Goal: Task Accomplishment & Management: Complete application form

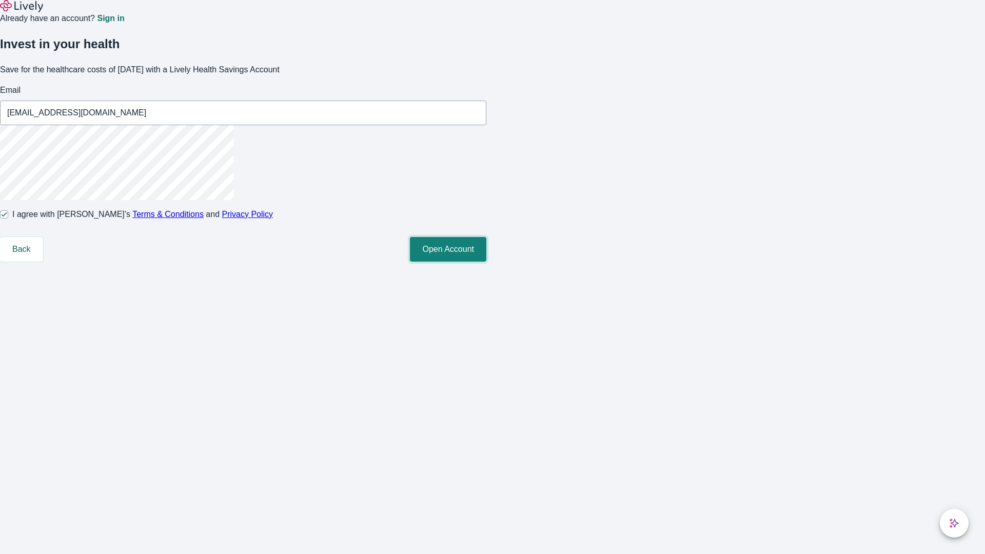
click at [487, 262] on button "Open Account" at bounding box center [448, 249] width 76 height 25
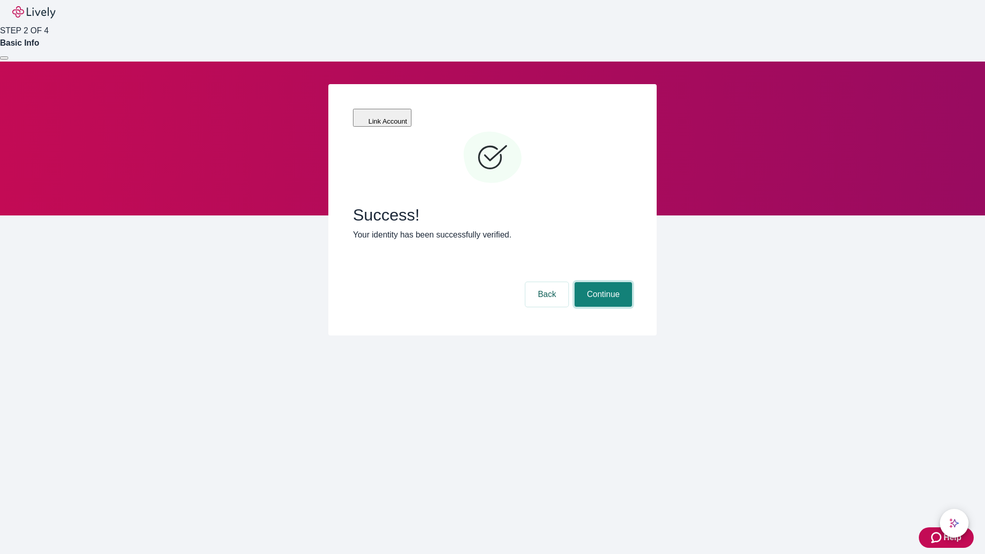
click at [602, 282] on button "Continue" at bounding box center [603, 294] width 57 height 25
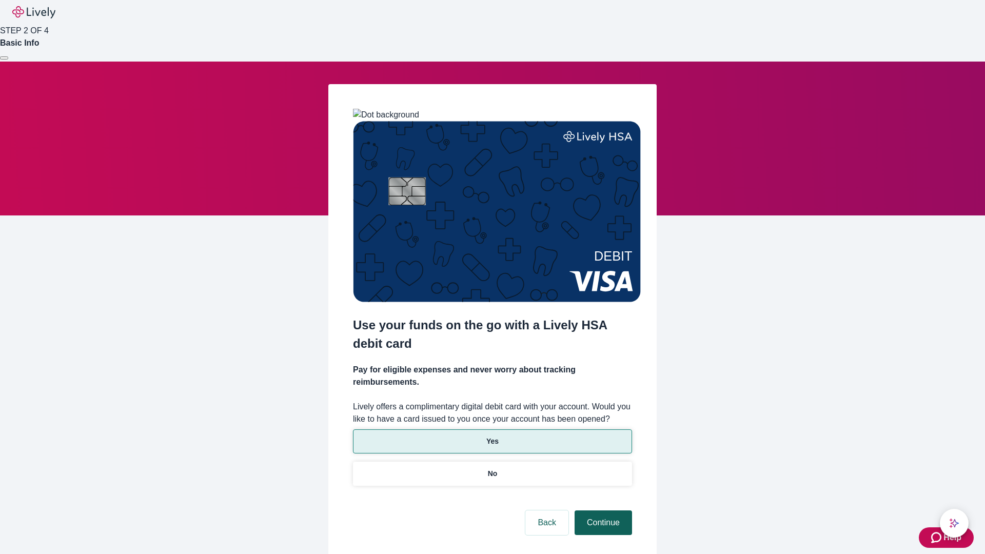
click at [492, 469] on p "No" at bounding box center [493, 474] width 10 height 11
click at [602, 511] on button "Continue" at bounding box center [603, 523] width 57 height 25
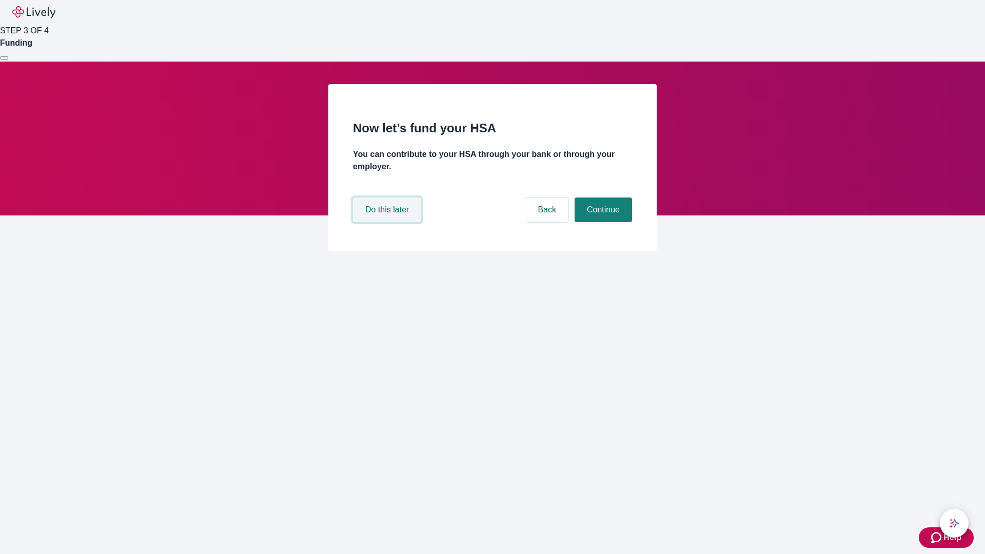
click at [388, 222] on button "Do this later" at bounding box center [387, 210] width 68 height 25
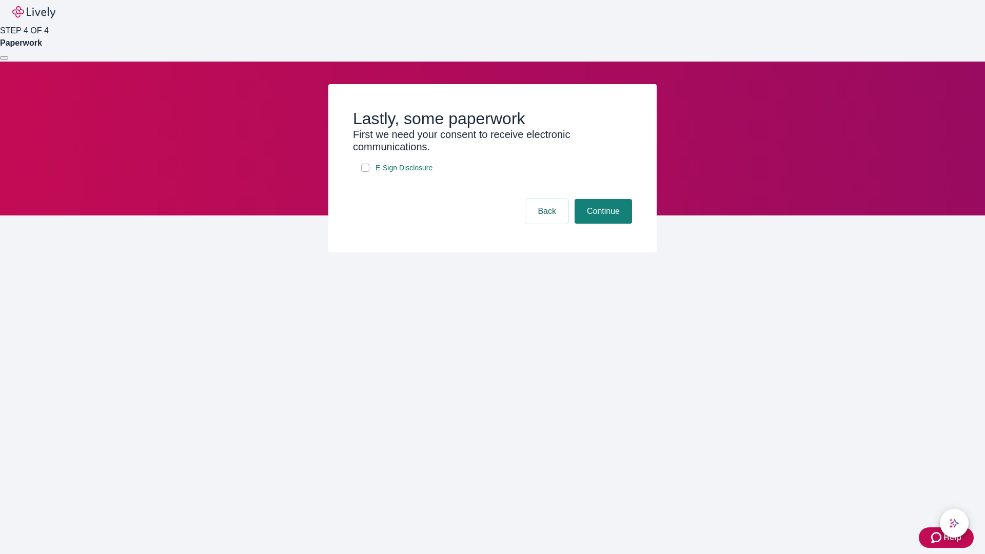
click at [365, 172] on input "E-Sign Disclosure" at bounding box center [365, 168] width 8 height 8
checkbox input "true"
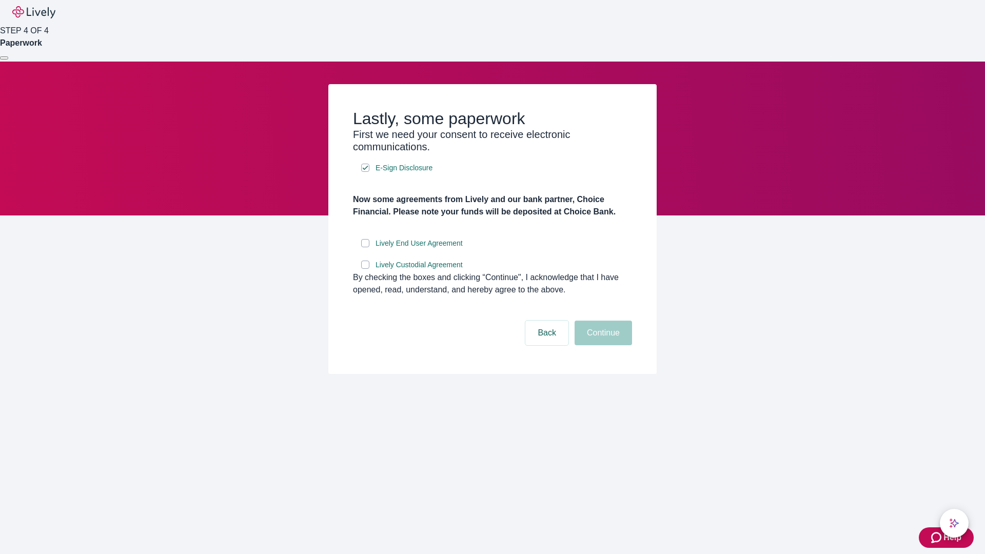
click at [365, 247] on input "Lively End User Agreement" at bounding box center [365, 243] width 8 height 8
checkbox input "true"
click at [365, 269] on input "Lively Custodial Agreement" at bounding box center [365, 265] width 8 height 8
checkbox input "true"
click at [602, 345] on button "Continue" at bounding box center [603, 333] width 57 height 25
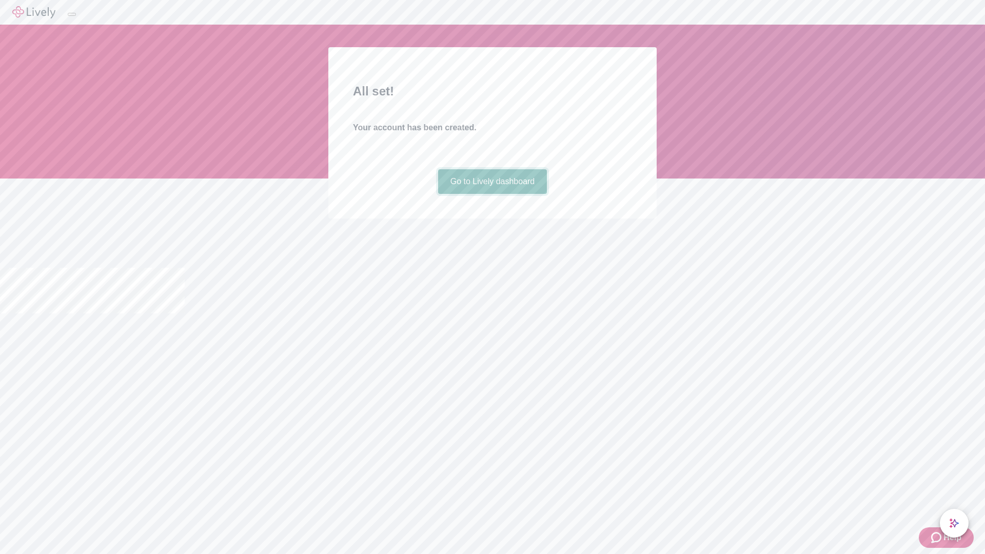
click at [492, 194] on link "Go to Lively dashboard" at bounding box center [492, 181] width 109 height 25
